Goal: Task Accomplishment & Management: Use online tool/utility

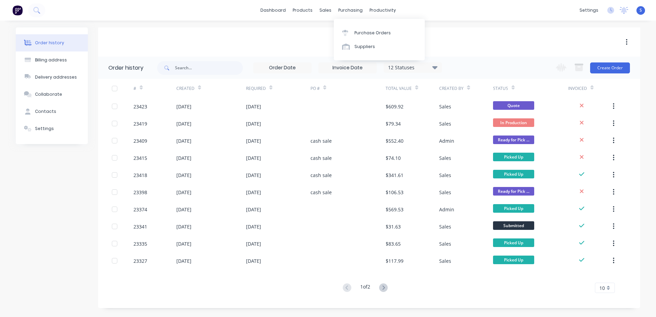
click at [353, 11] on div "purchasing" at bounding box center [350, 10] width 31 height 10
click at [330, 15] on div "sales" at bounding box center [325, 10] width 19 height 10
click at [604, 66] on button "Create Order" at bounding box center [610, 67] width 40 height 11
click at [342, 30] on div "Sales Orders" at bounding box center [351, 33] width 28 height 6
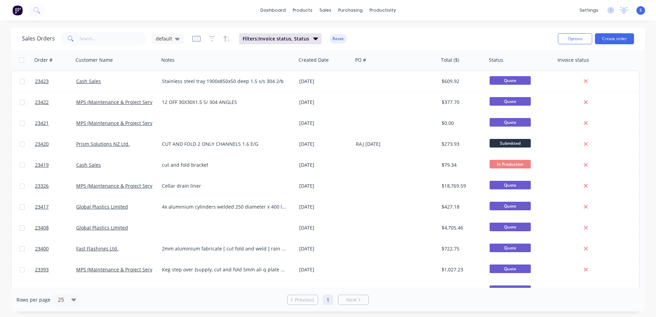
click at [610, 37] on button "Create order" at bounding box center [614, 38] width 39 height 11
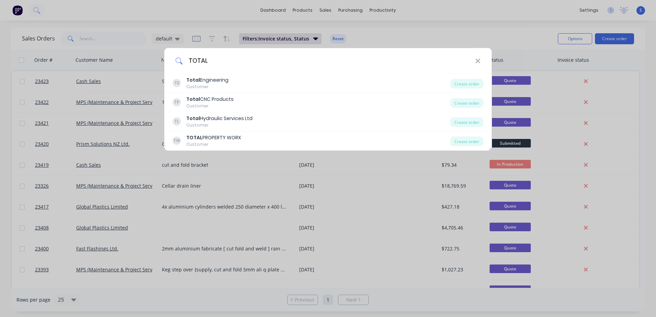
type input "TOTAL"
click at [219, 98] on div "Total CNC Products" at bounding box center [209, 99] width 47 height 7
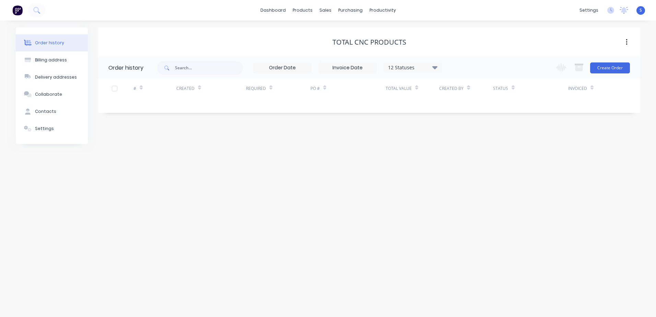
click at [600, 69] on button "Create Order" at bounding box center [610, 67] width 40 height 11
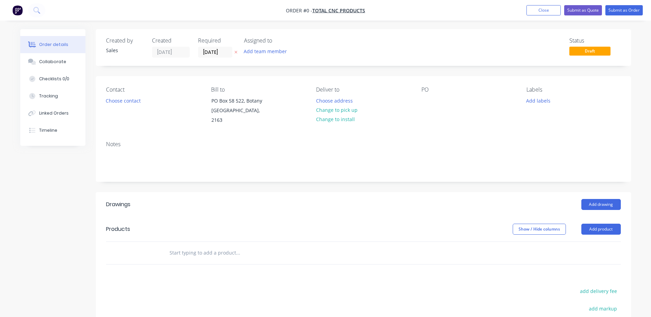
click at [122, 100] on button "Choose contact" at bounding box center [123, 100] width 42 height 9
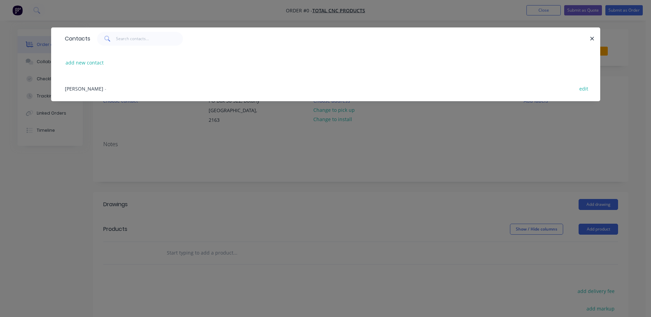
click at [75, 170] on div "Contacts add new contact [PERSON_NAME] - edit" at bounding box center [325, 158] width 651 height 317
